Goal: Task Accomplishment & Management: Manage account settings

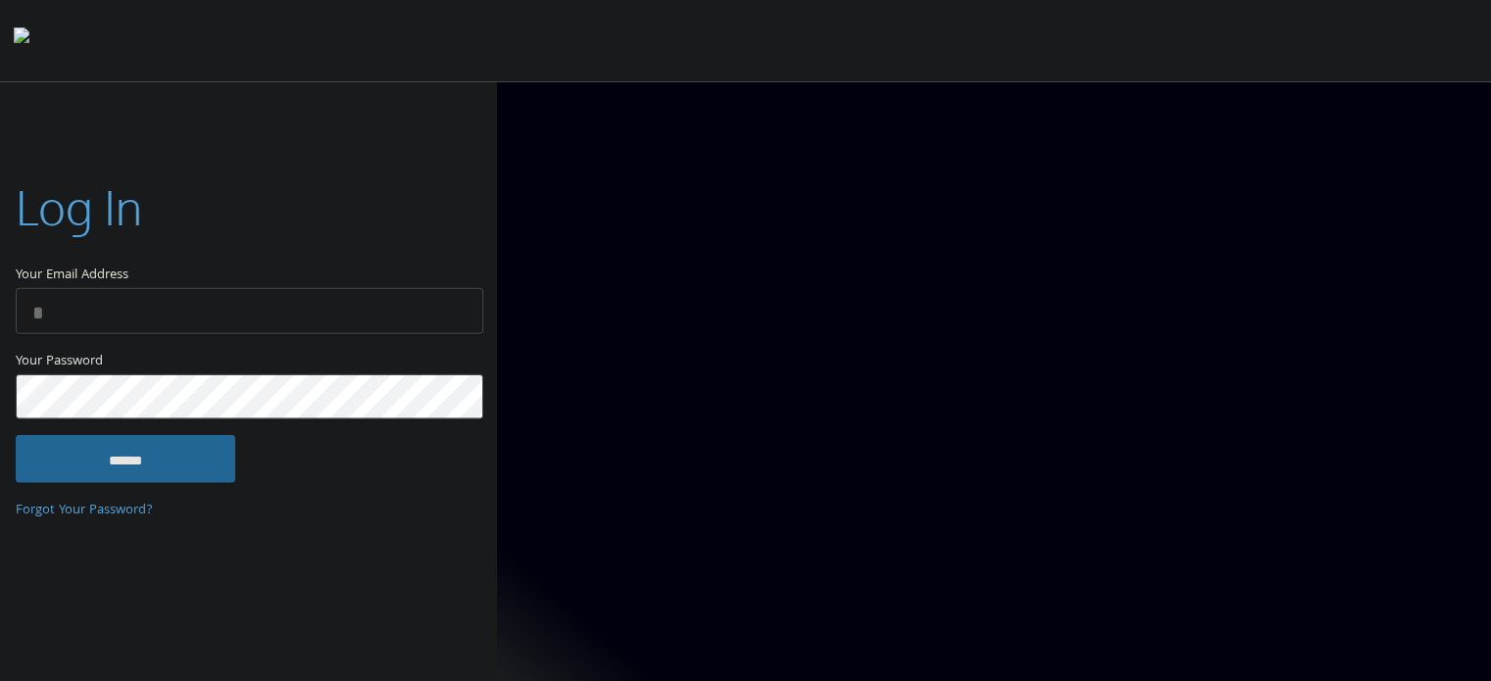
click at [424, 322] on input "Your Email Address" at bounding box center [250, 311] width 468 height 46
type input "**********"
click at [125, 464] on input "******" at bounding box center [126, 458] width 220 height 47
